Goal: Task Accomplishment & Management: Manage account settings

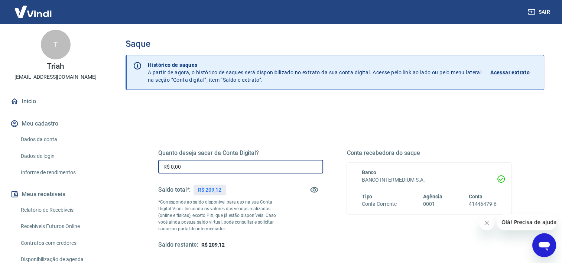
drag, startPoint x: 190, startPoint y: 168, endPoint x: 102, endPoint y: 168, distance: 88.0
click at [102, 168] on div "Sair T Triah [EMAIL_ADDRESS][DOMAIN_NAME] Início Meu cadastro Dados da conta Da…" at bounding box center [281, 131] width 562 height 263
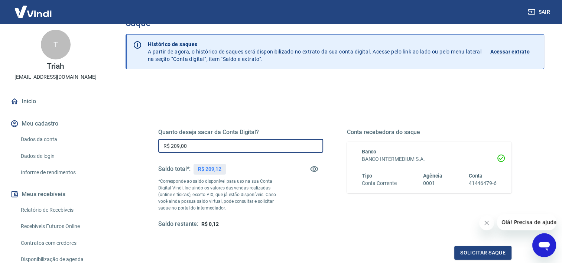
scroll to position [74, 0]
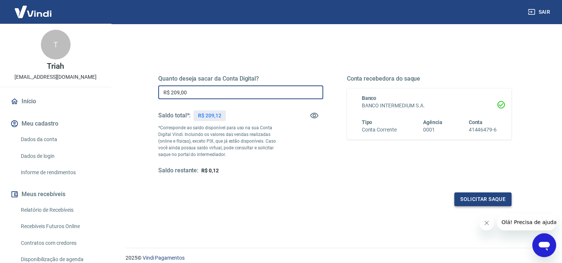
type input "R$ 209,00"
click at [487, 194] on button "Solicitar saque" at bounding box center [482, 199] width 57 height 14
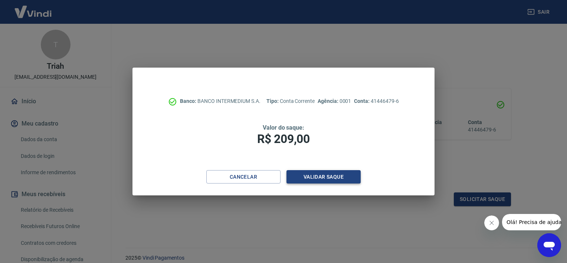
click at [335, 177] on button "Validar saque" at bounding box center [324, 177] width 74 height 14
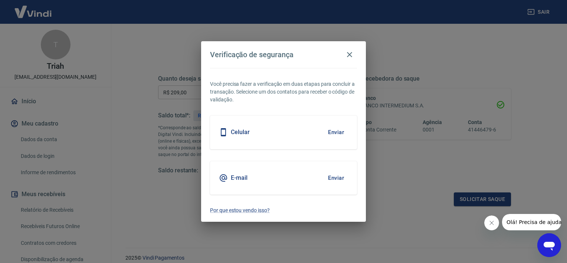
click at [334, 129] on button "Enviar" at bounding box center [336, 132] width 24 height 16
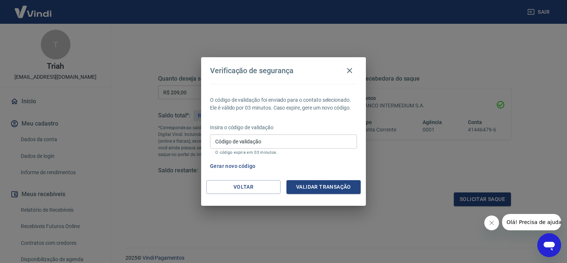
click at [308, 142] on input "Código de validação" at bounding box center [283, 141] width 147 height 14
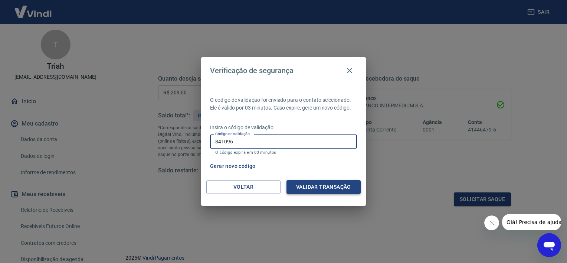
type input "841096"
click at [333, 183] on button "Validar transação" at bounding box center [324, 187] width 74 height 14
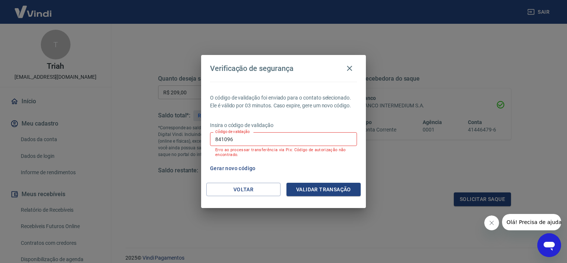
click at [263, 137] on input "841096" at bounding box center [283, 139] width 147 height 14
click at [332, 186] on button "Validar transação" at bounding box center [324, 190] width 74 height 14
click at [347, 68] on icon "button" at bounding box center [349, 68] width 9 height 9
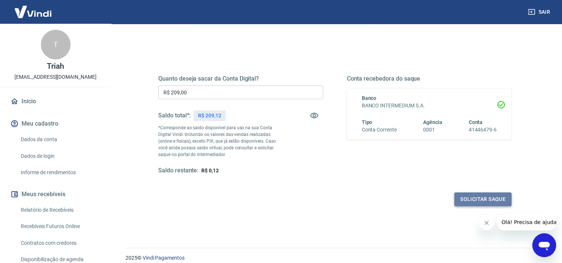
click at [477, 197] on button "Solicitar saque" at bounding box center [482, 199] width 57 height 14
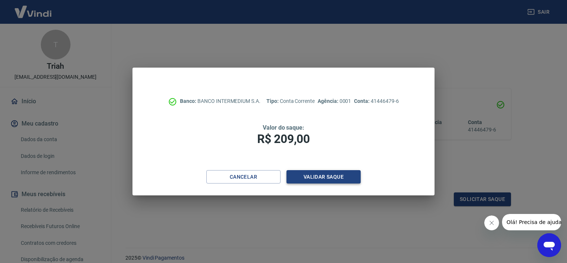
click at [336, 176] on button "Validar saque" at bounding box center [324, 177] width 74 height 14
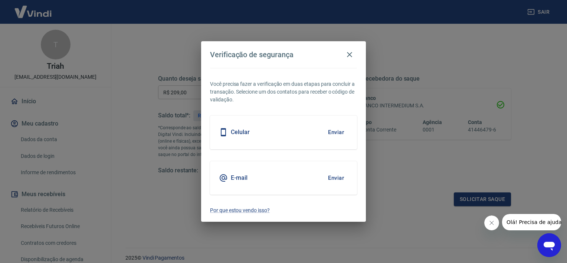
click at [340, 129] on button "Enviar" at bounding box center [336, 132] width 24 height 16
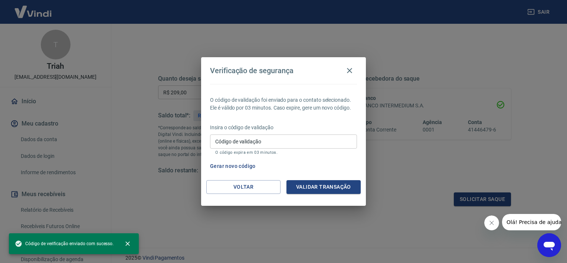
click at [293, 140] on input "Código de validação" at bounding box center [283, 141] width 147 height 14
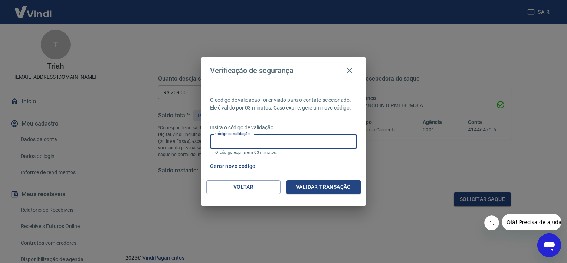
click at [293, 141] on input "Código de validação" at bounding box center [283, 141] width 147 height 14
type input "841096"
click at [326, 185] on button "Validar transação" at bounding box center [324, 187] width 74 height 14
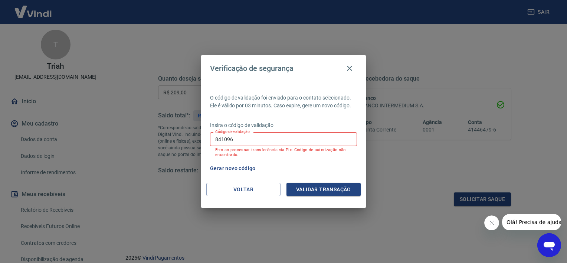
click at [243, 165] on button "Gerar novo código" at bounding box center [233, 168] width 52 height 14
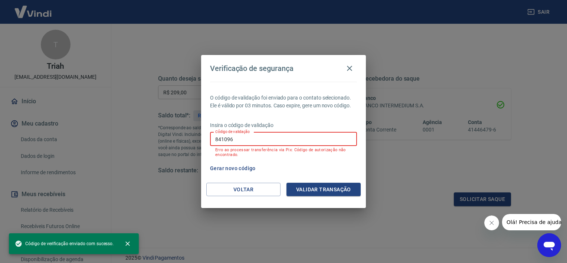
drag, startPoint x: 262, startPoint y: 139, endPoint x: 139, endPoint y: 143, distance: 123.3
click at [139, 143] on div "Verificação de segurança O código de validação foi enviado para o contato selec…" at bounding box center [283, 131] width 567 height 263
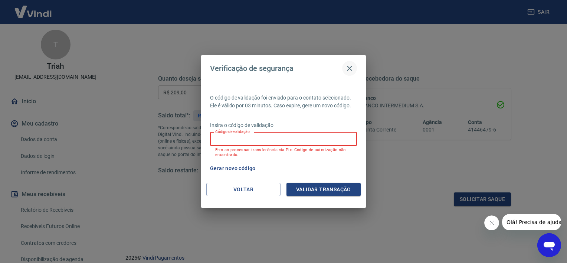
click at [350, 67] on icon "button" at bounding box center [349, 68] width 5 height 5
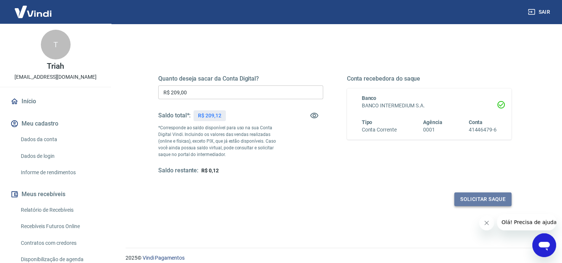
click at [490, 197] on button "Solicitar saque" at bounding box center [482, 199] width 57 height 14
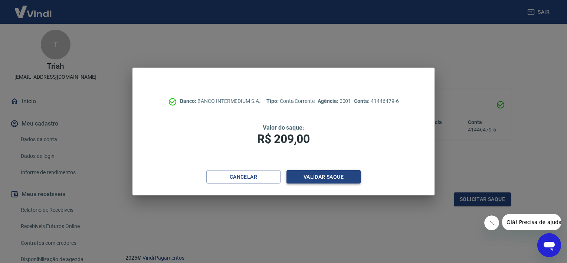
click at [337, 173] on button "Validar saque" at bounding box center [324, 177] width 74 height 14
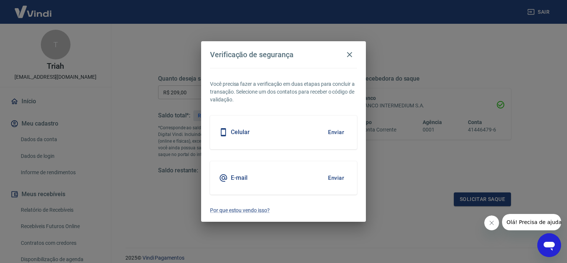
click at [340, 130] on button "Enviar" at bounding box center [336, 132] width 24 height 16
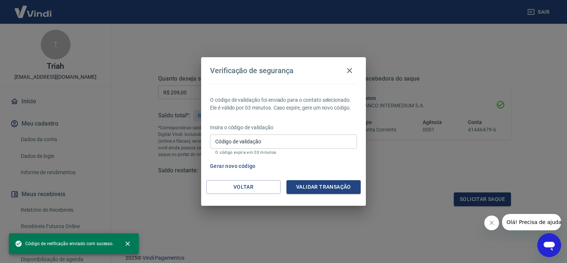
click at [339, 142] on input "Código de validação" at bounding box center [283, 141] width 147 height 14
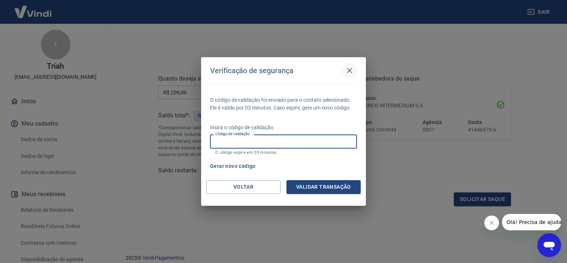
click at [349, 70] on icon "button" at bounding box center [349, 70] width 5 height 5
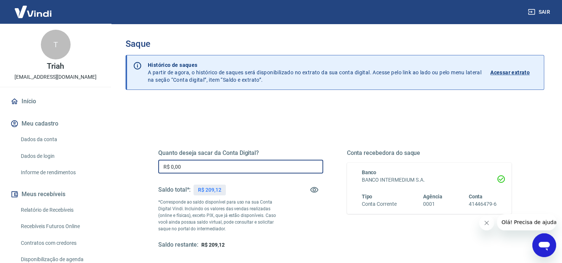
click at [233, 166] on input "R$ 0,00" at bounding box center [240, 167] width 165 height 14
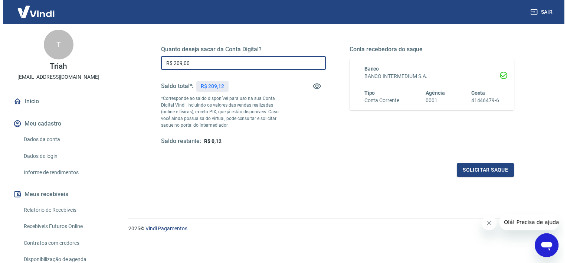
scroll to position [104, 0]
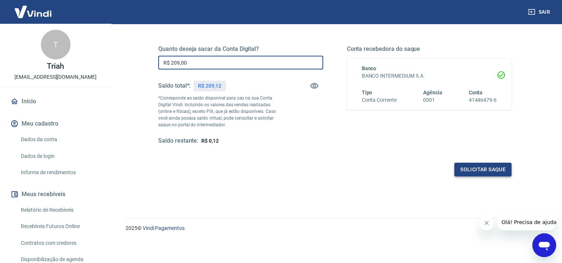
type input "R$ 209,00"
click at [480, 175] on button "Solicitar saque" at bounding box center [482, 170] width 57 height 14
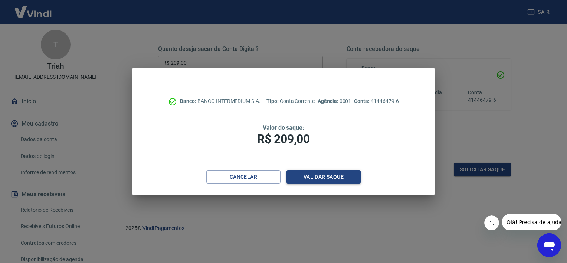
click at [326, 177] on button "Validar saque" at bounding box center [324, 177] width 74 height 14
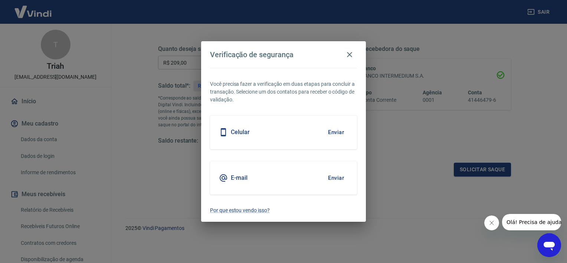
click at [339, 179] on button "Enviar" at bounding box center [336, 178] width 24 height 16
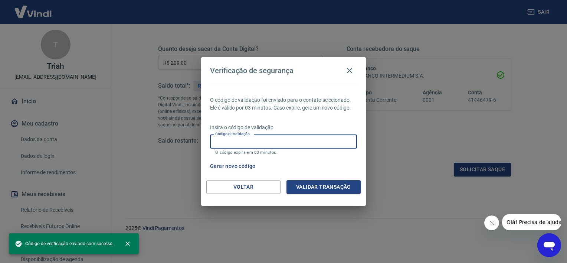
click at [272, 140] on input "Código de validação" at bounding box center [283, 141] width 147 height 14
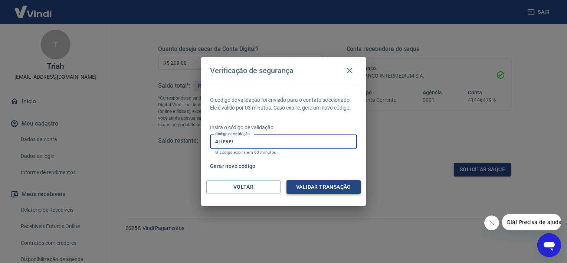
type input "410909"
click at [313, 186] on button "Validar transação" at bounding box center [324, 187] width 74 height 14
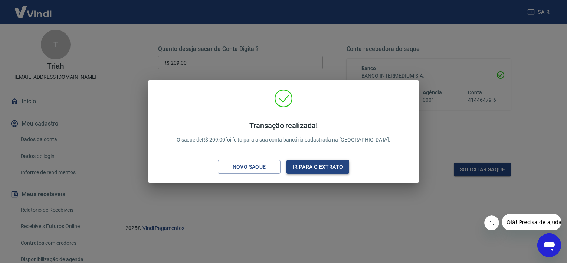
click at [300, 164] on button "Ir para o extrato" at bounding box center [318, 167] width 63 height 14
